Goal: Task Accomplishment & Management: Manage account settings

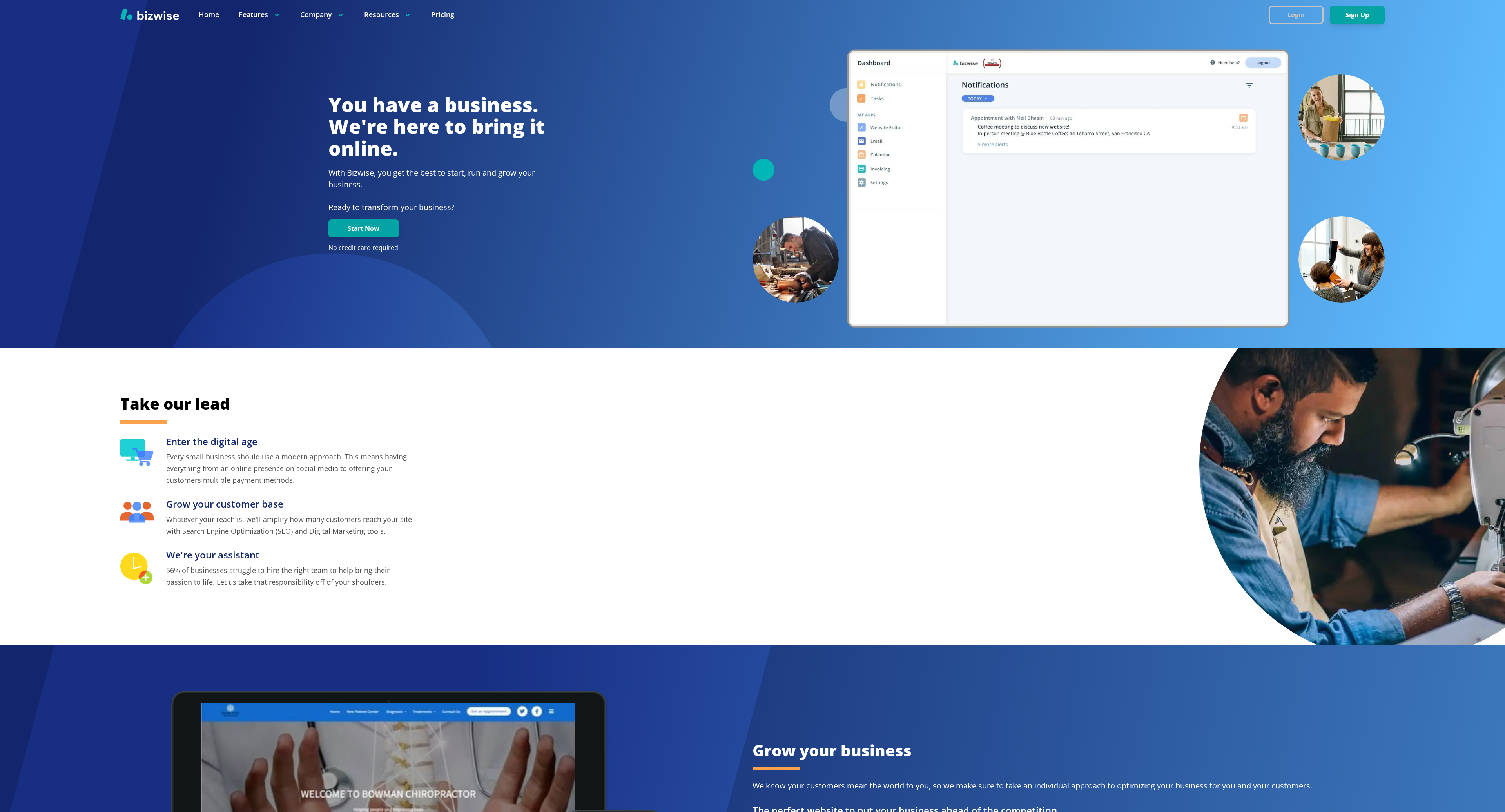
click at [1305, 18] on button "Login" at bounding box center [1296, 15] width 55 height 18
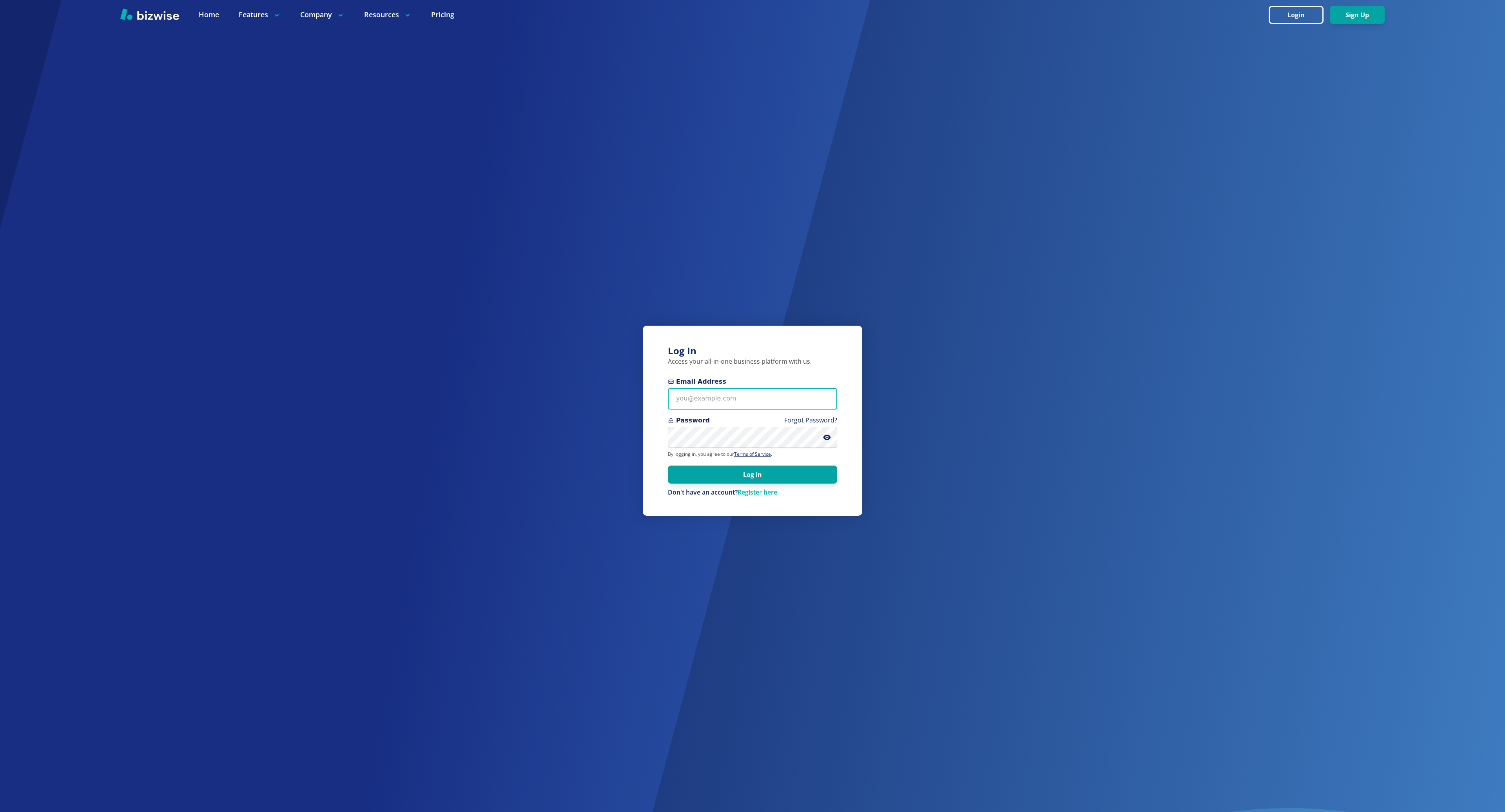
click at [702, 404] on input "Email Address" at bounding box center [752, 398] width 169 height 22
type input "[EMAIL_ADDRESS][DOMAIN_NAME]"
click at [668, 466] on button "Log In" at bounding box center [752, 474] width 169 height 18
click at [618, 515] on div "Log In Access your all-in-one business platform with us. Email Address Password…" at bounding box center [752, 406] width 1505 height 812
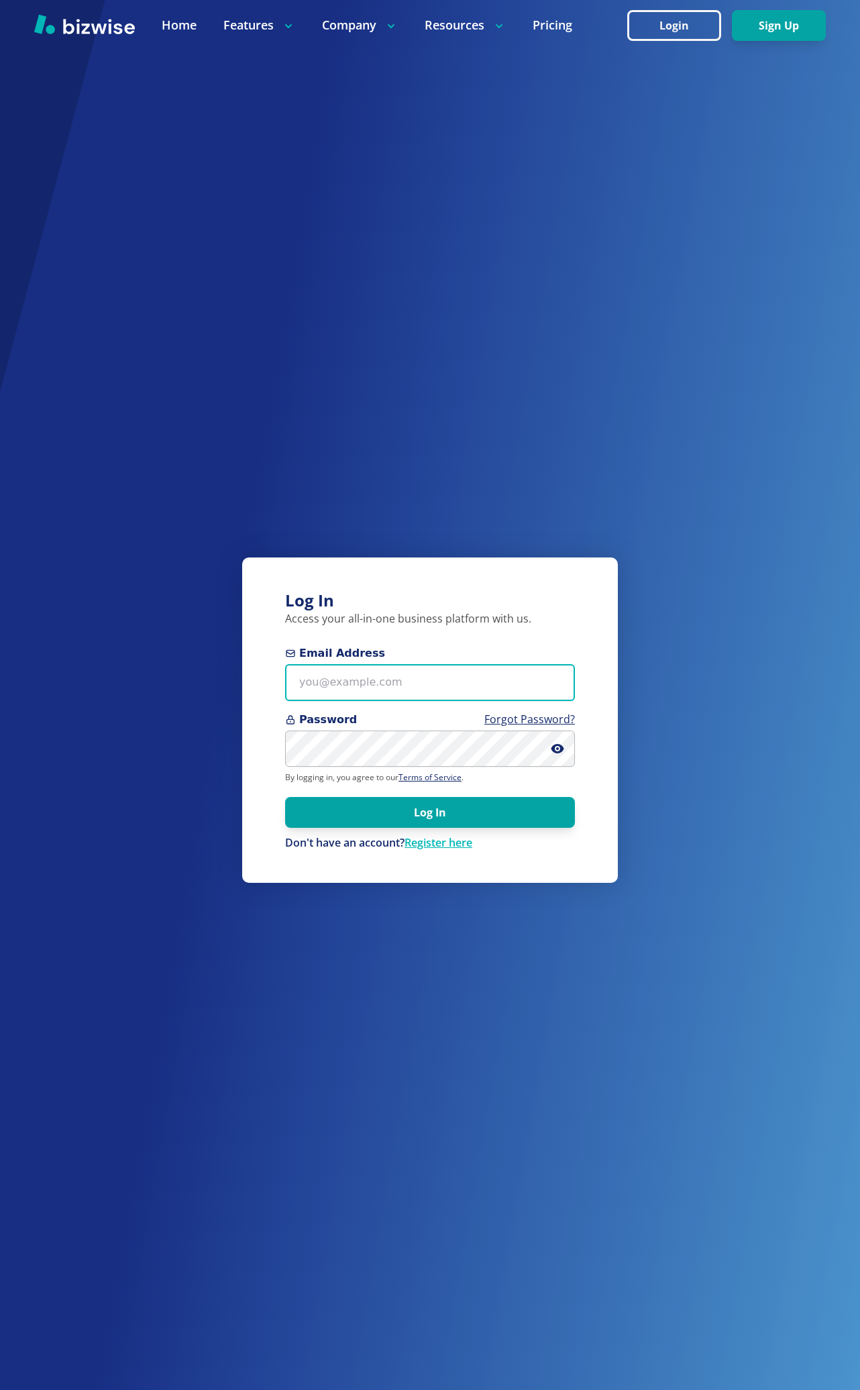
click at [484, 680] on input "Email Address" at bounding box center [430, 682] width 290 height 37
type input "[EMAIL_ADDRESS][DOMAIN_NAME]"
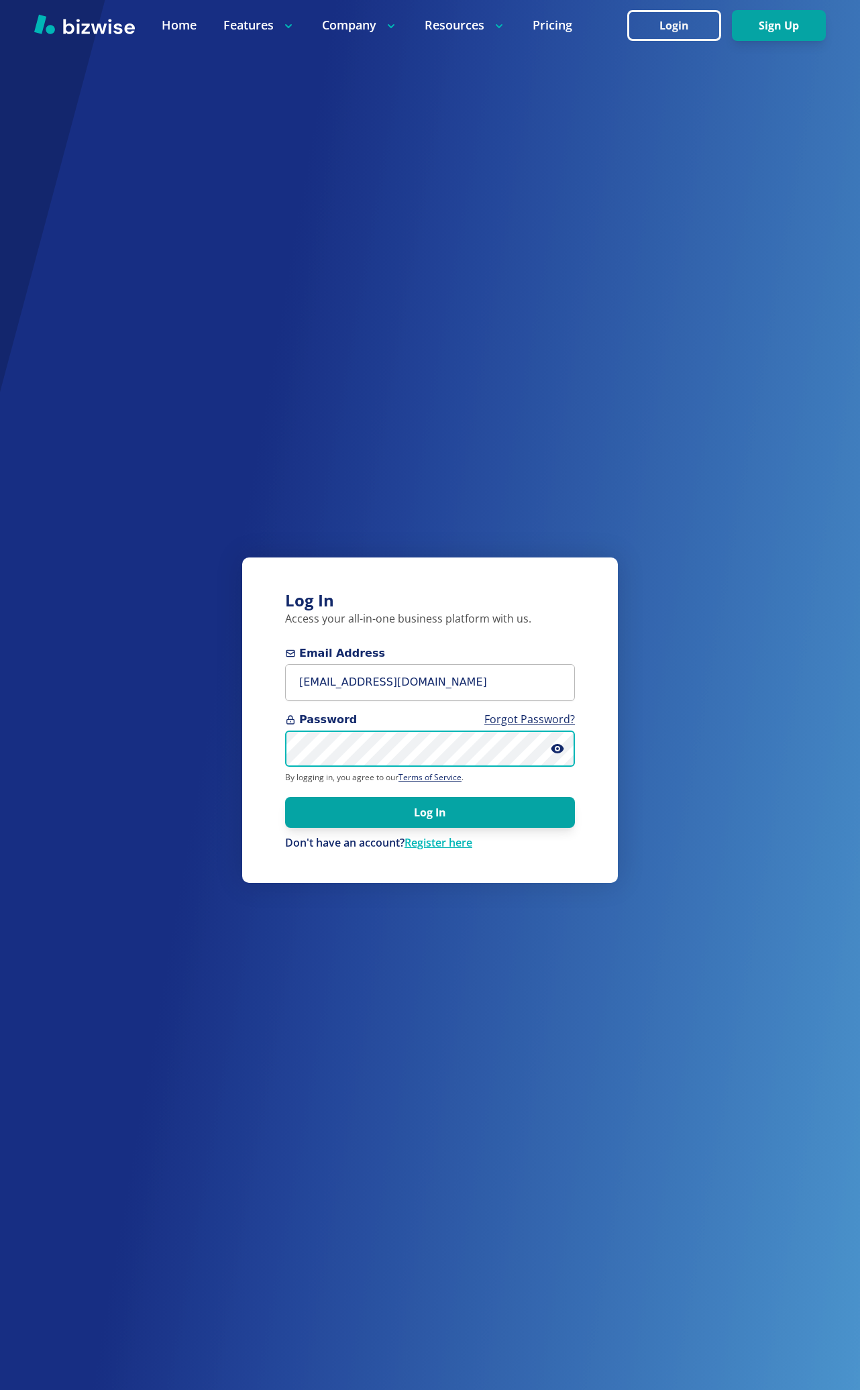
click at [285, 797] on button "Log In" at bounding box center [430, 812] width 290 height 31
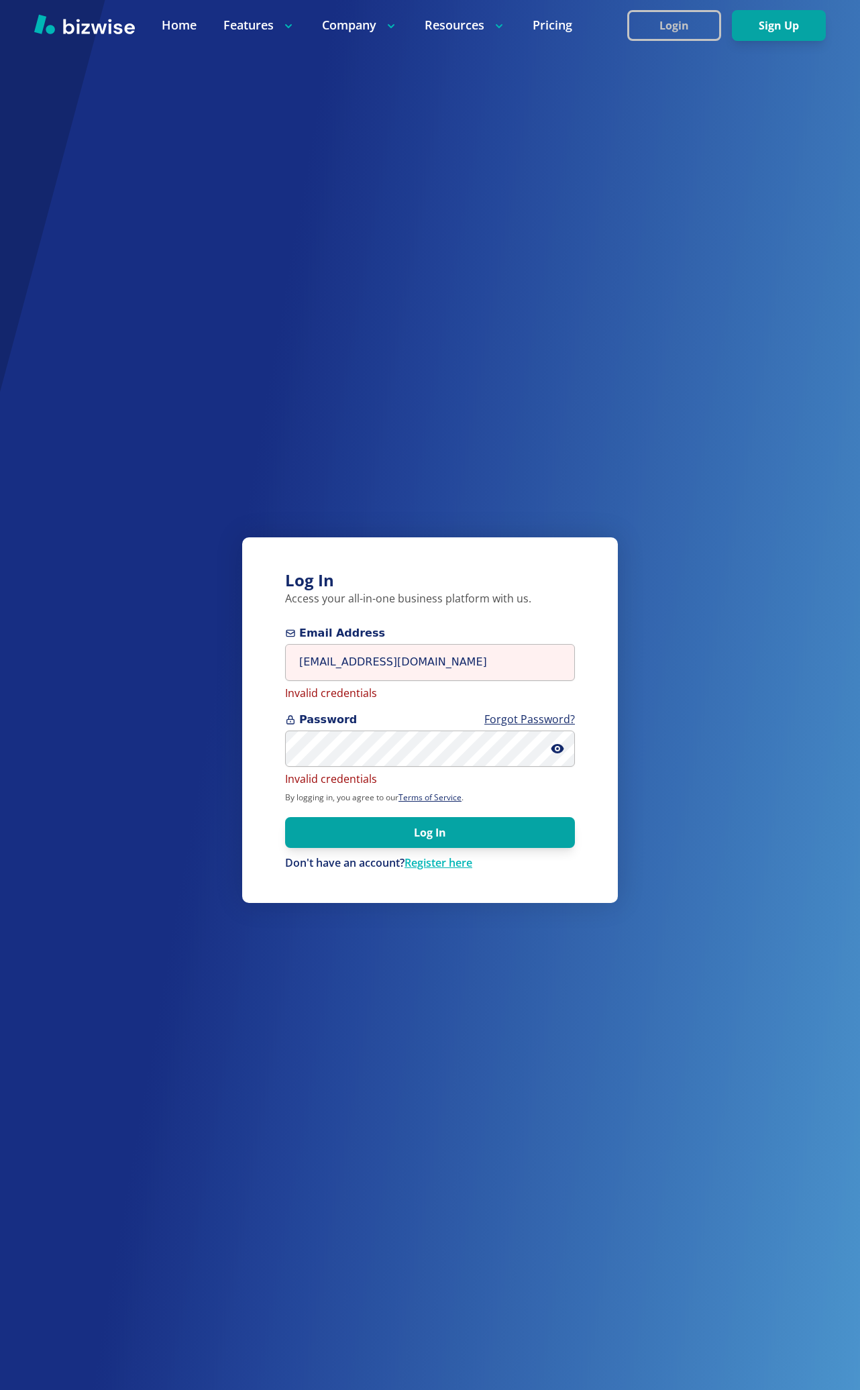
click at [673, 35] on button "Login" at bounding box center [674, 25] width 94 height 31
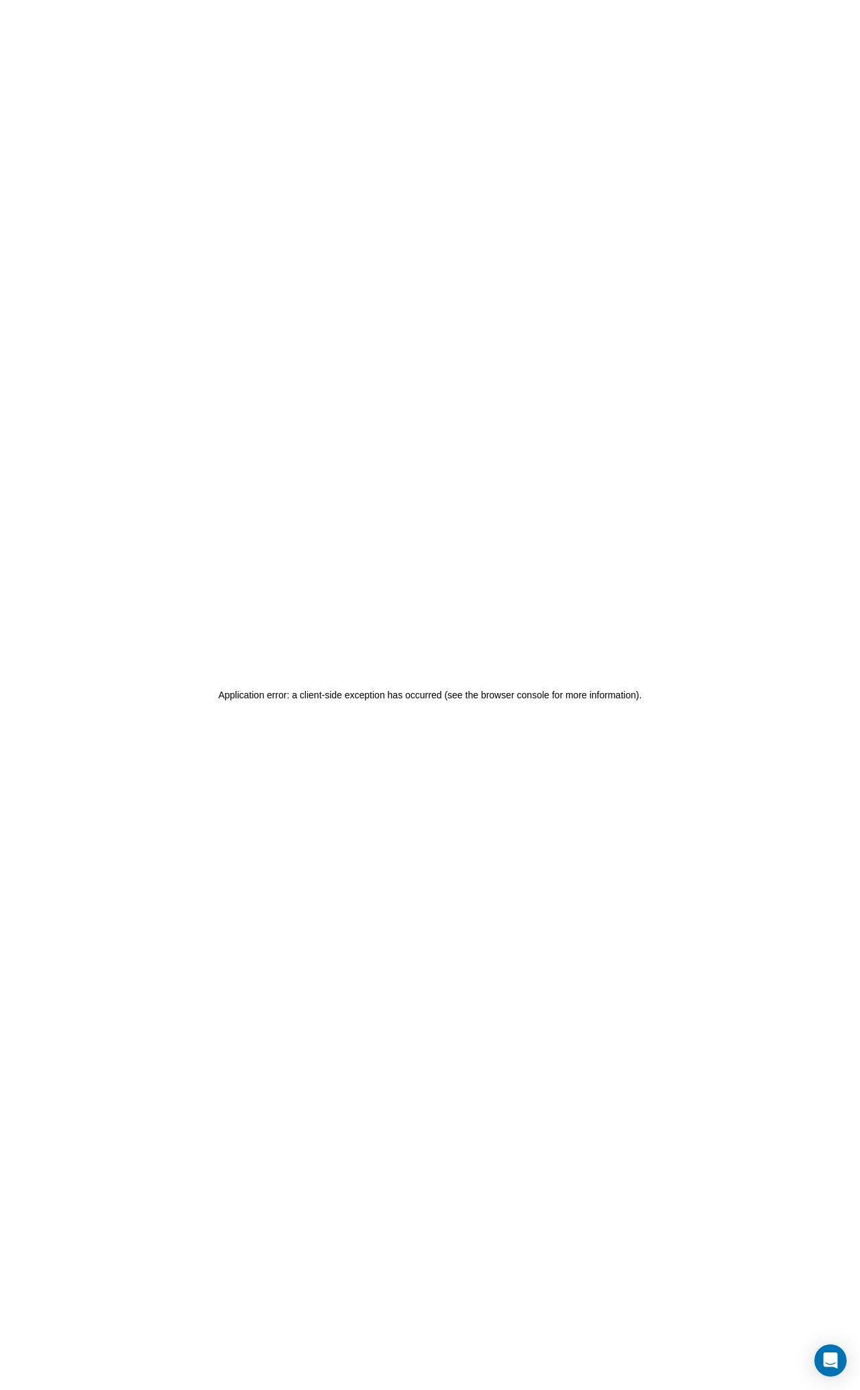
click at [741, 391] on div "Application error: a client-side exception has occurred (see the browser consol…" at bounding box center [430, 695] width 860 height 1390
